Goal: Task Accomplishment & Management: Complete application form

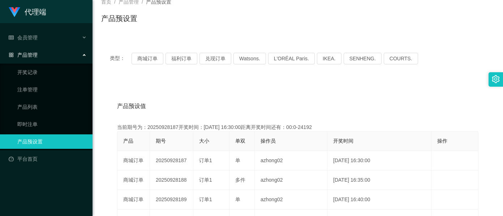
scroll to position [96, 0]
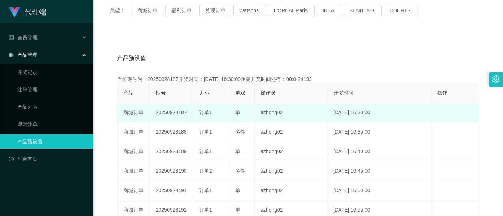
click at [168, 112] on td "20250928187" at bounding box center [171, 113] width 43 height 20
copy td "20250928187"
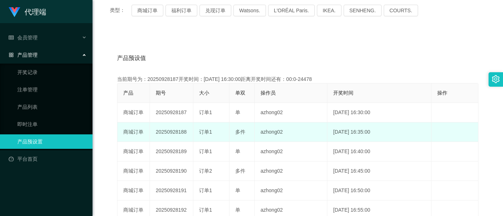
click at [174, 133] on td "20250928188" at bounding box center [171, 133] width 43 height 20
click at [172, 133] on td "20250928188" at bounding box center [171, 133] width 43 height 20
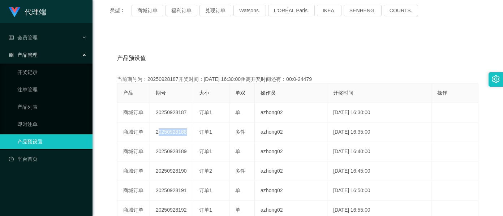
copy td "20250928188"
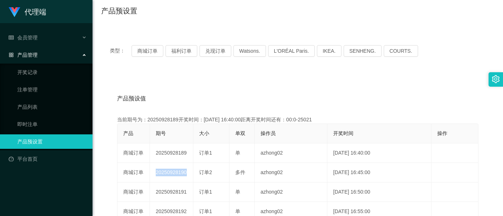
scroll to position [0, 0]
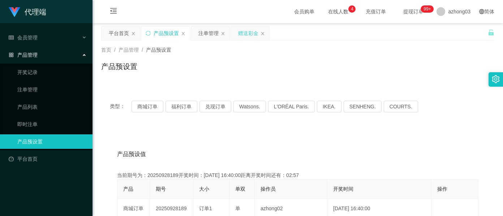
click at [244, 34] on div "赠送彩金" at bounding box center [248, 33] width 20 height 14
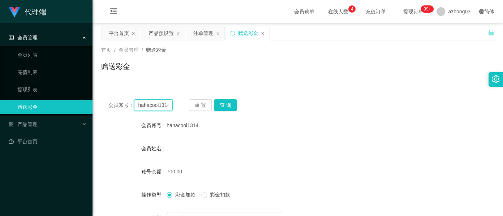
drag, startPoint x: 166, startPoint y: 108, endPoint x: 94, endPoint y: 110, distance: 71.3
click at [94, 110] on main "关闭左侧 关闭右侧 关闭其它 刷新页面 平台首页 产品预设置 注单管理 赠送彩金 首页 / 会员管理 / 赠送彩金 / 赠送彩金 会员账号： hahacool…" at bounding box center [298, 143] width 411 height 241
paste input "[PERSON_NAME]"
click at [160, 106] on input "xavier4" at bounding box center [153, 105] width 39 height 12
type input "[PERSON_NAME]"
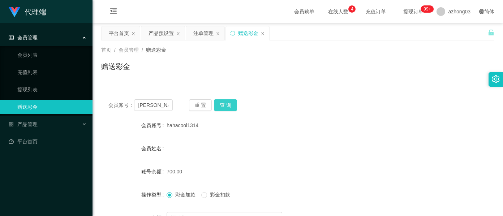
click at [214, 107] on button "查 询" at bounding box center [225, 105] width 23 height 12
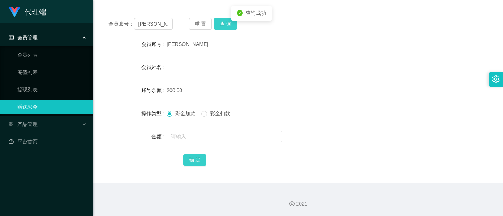
scroll to position [85, 0]
click at [210, 114] on span "彩金扣款" at bounding box center [220, 113] width 26 height 6
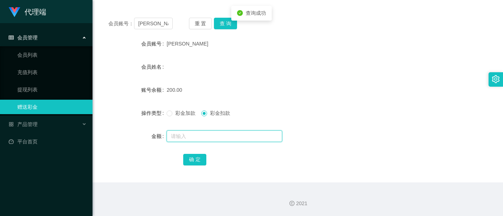
click at [213, 138] on input "text" at bounding box center [225, 137] width 116 height 12
type input "6"
type input "70"
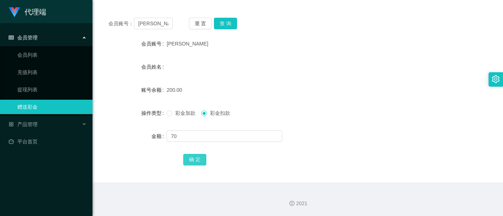
click at [189, 159] on button "确 定" at bounding box center [194, 160] width 23 height 12
